Goal: Task Accomplishment & Management: Manage account settings

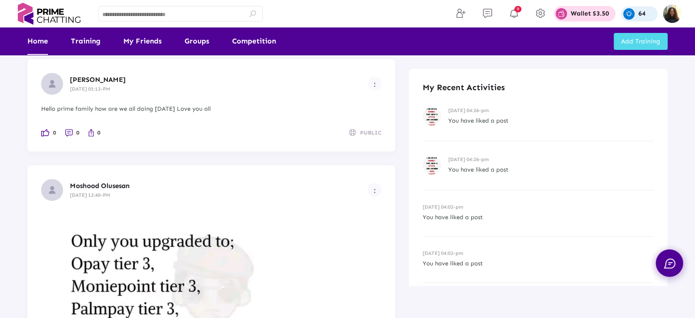
scroll to position [479, 0]
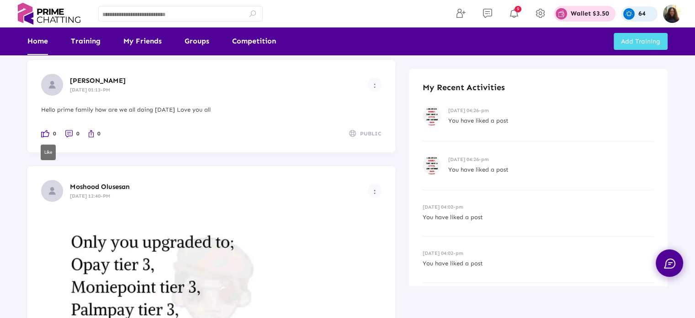
click at [44, 133] on img at bounding box center [45, 133] width 8 height 7
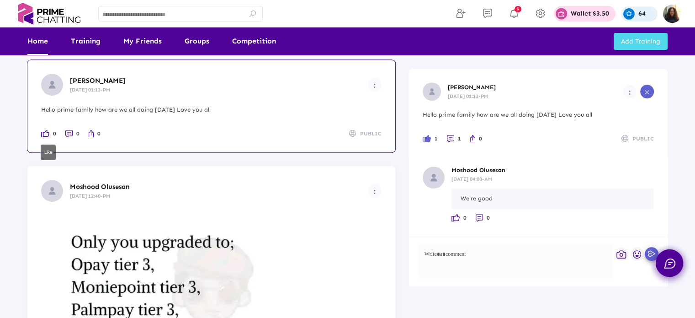
click at [44, 133] on img at bounding box center [45, 133] width 8 height 7
click at [45, 131] on img at bounding box center [45, 133] width 8 height 7
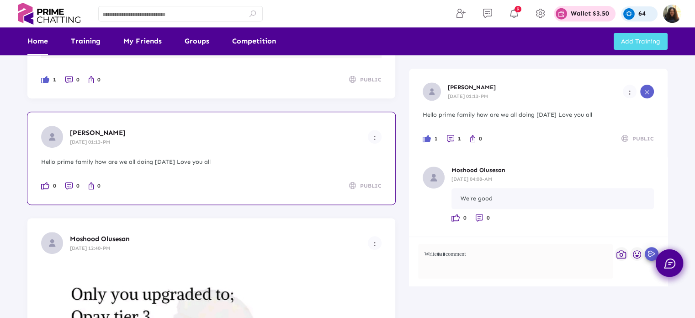
scroll to position [406, 0]
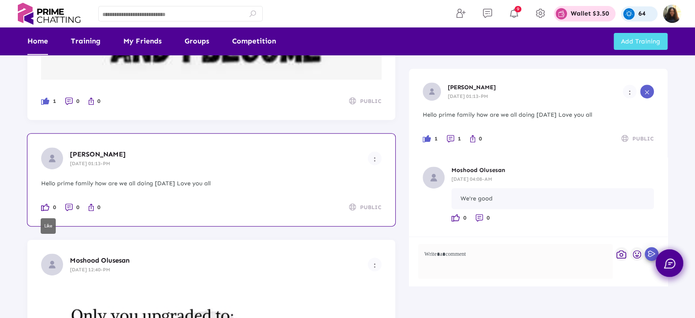
click at [48, 206] on img at bounding box center [45, 206] width 8 height 7
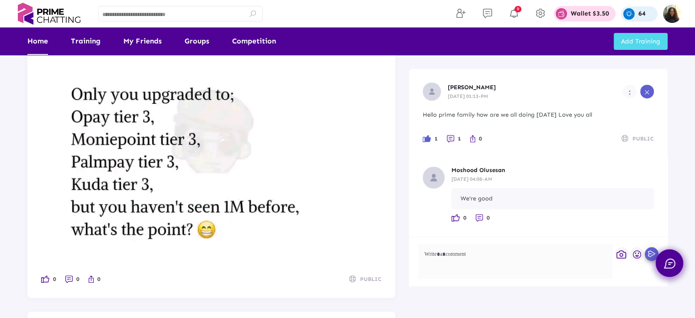
scroll to position [625, 0]
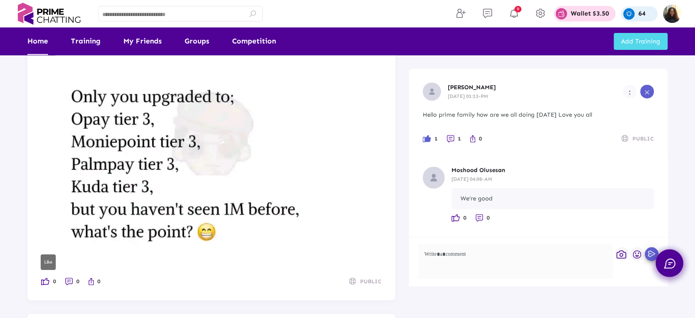
click at [42, 280] on img at bounding box center [45, 280] width 8 height 7
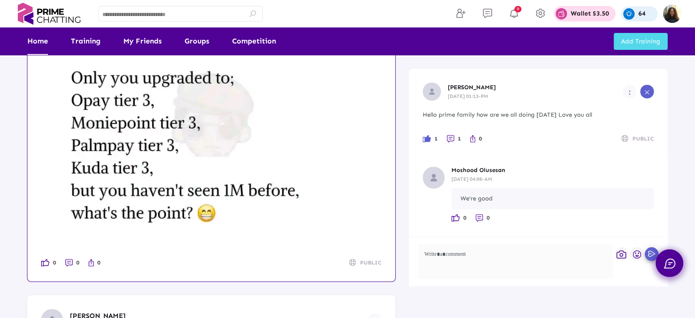
scroll to position [644, 0]
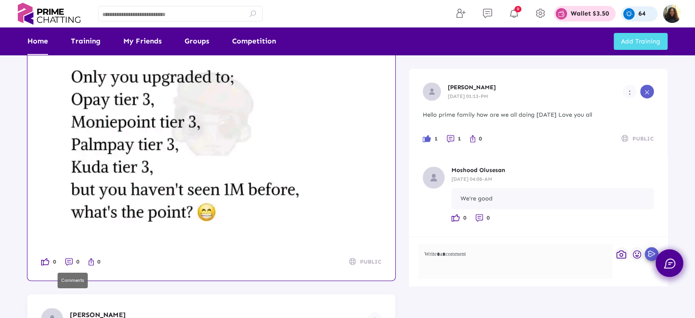
click at [68, 265] on li "0" at bounding box center [72, 261] width 14 height 10
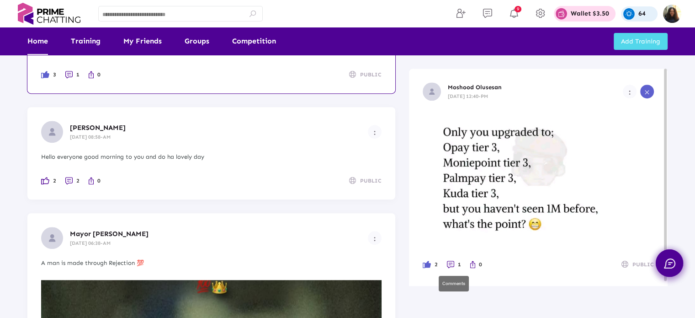
click at [450, 268] on link "1" at bounding box center [454, 264] width 14 height 10
click at [449, 263] on img at bounding box center [450, 263] width 7 height 7
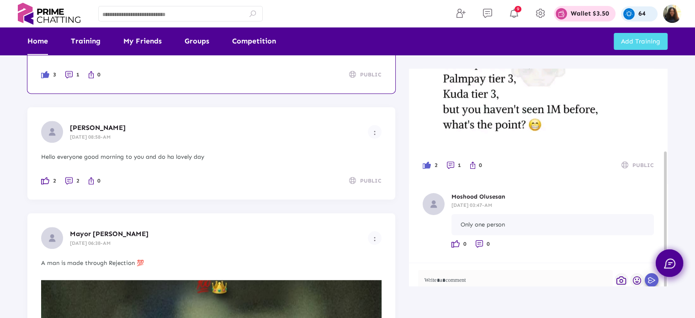
scroll to position [112, 0]
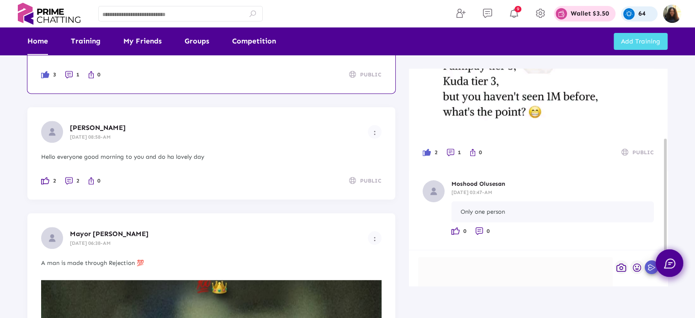
click at [471, 269] on div at bounding box center [515, 274] width 195 height 35
click at [637, 266] on img "button" at bounding box center [637, 267] width 8 height 8
click at [565, 242] on span "😄" at bounding box center [565, 240] width 11 height 11
click at [649, 268] on div at bounding box center [347, 159] width 695 height 318
click at [649, 268] on icon "button" at bounding box center [652, 268] width 10 height 8
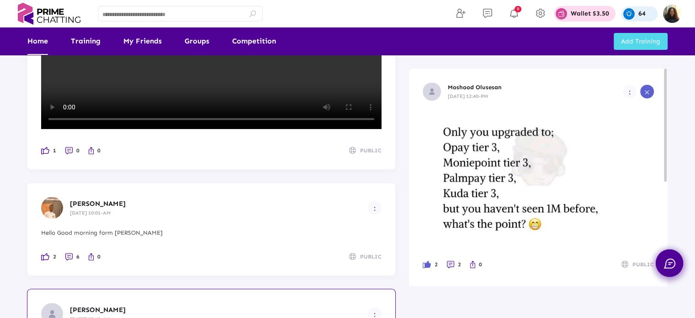
scroll to position [327, 0]
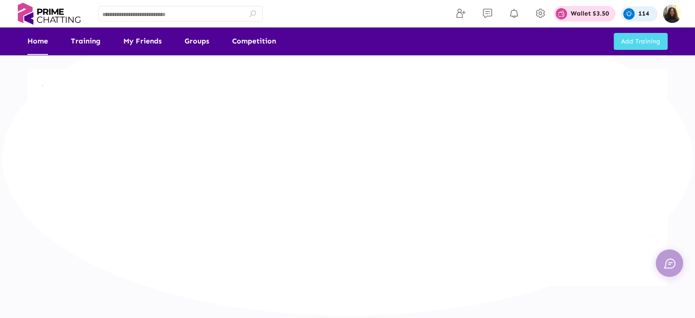
scroll to position [327, 0]
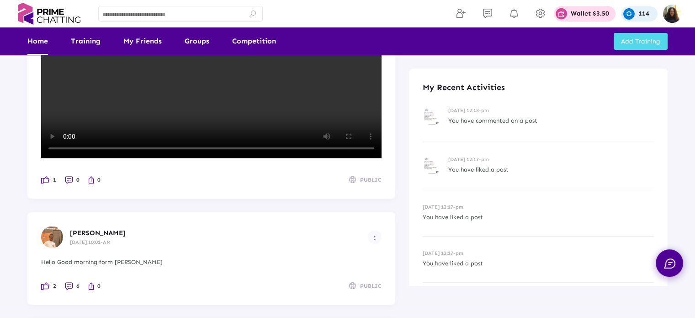
click at [639, 13] on p "114" at bounding box center [643, 14] width 11 height 6
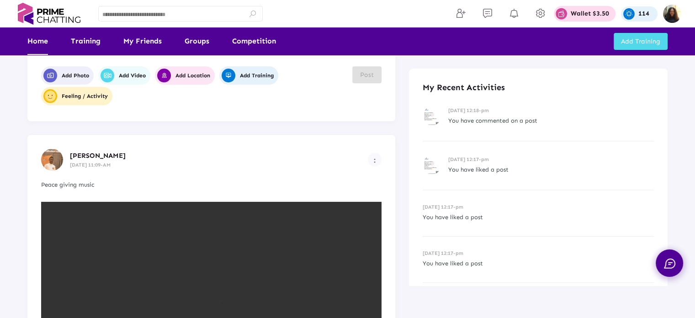
scroll to position [0, 0]
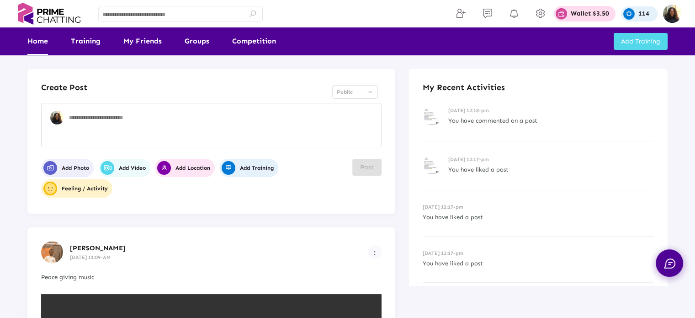
click at [649, 11] on p "114" at bounding box center [643, 14] width 11 height 6
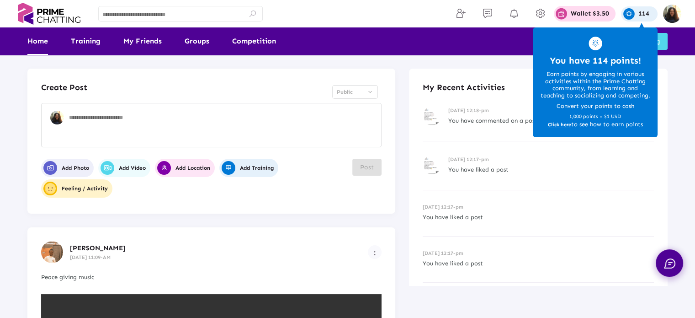
click at [557, 122] on span "Click here" at bounding box center [559, 125] width 23 height 6
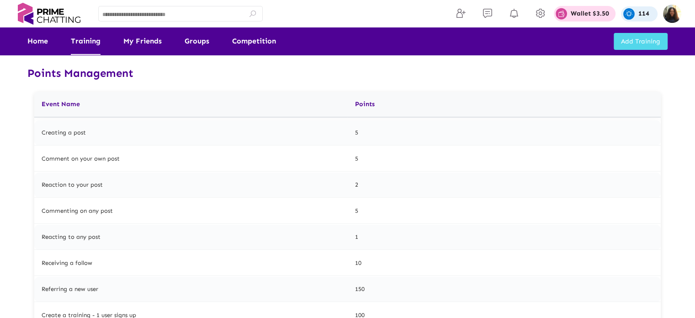
click at [88, 48] on link "Training" at bounding box center [86, 40] width 30 height 27
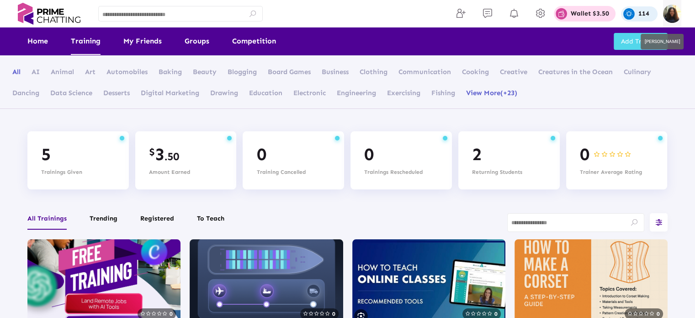
click at [678, 16] on img at bounding box center [672, 14] width 18 height 18
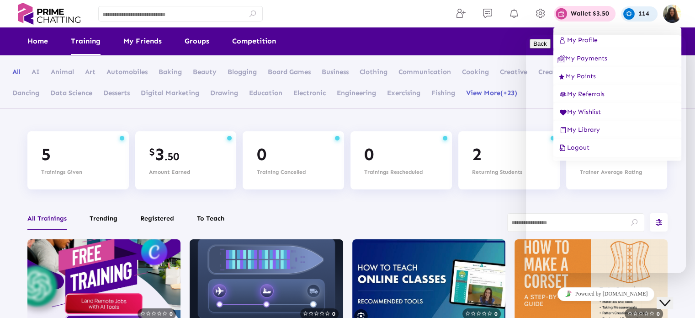
click at [670, 297] on icon "Close Chat This icon closes the chat window." at bounding box center [664, 302] width 11 height 11
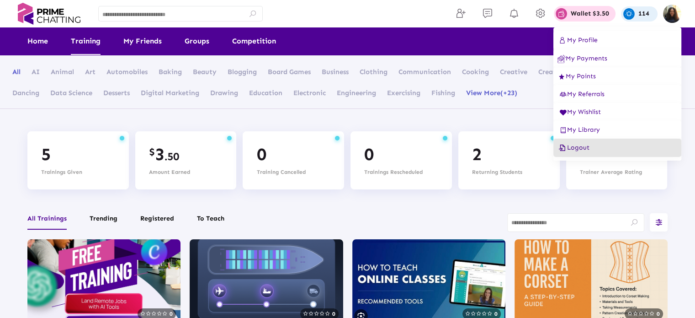
click at [580, 149] on span "Logout" at bounding box center [573, 147] width 32 height 8
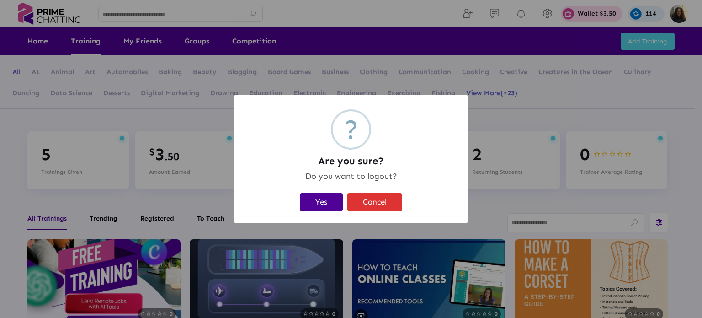
click at [332, 199] on button "Yes" at bounding box center [321, 202] width 43 height 19
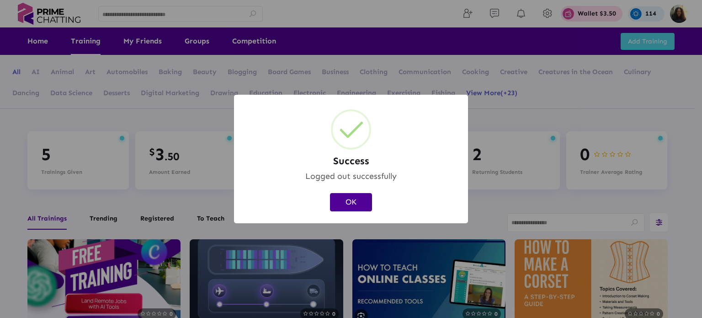
click at [342, 198] on button "OK" at bounding box center [351, 202] width 42 height 19
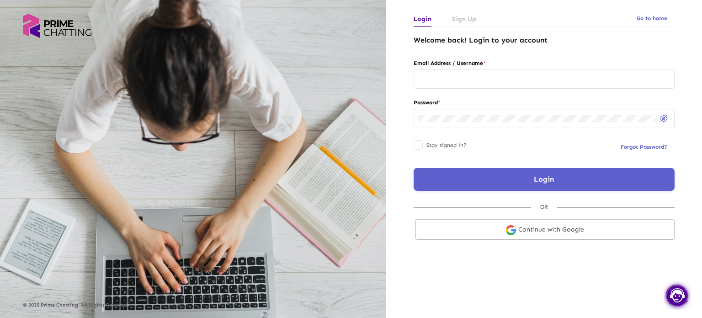
type input "********"
